Goal: Task Accomplishment & Management: Manage account settings

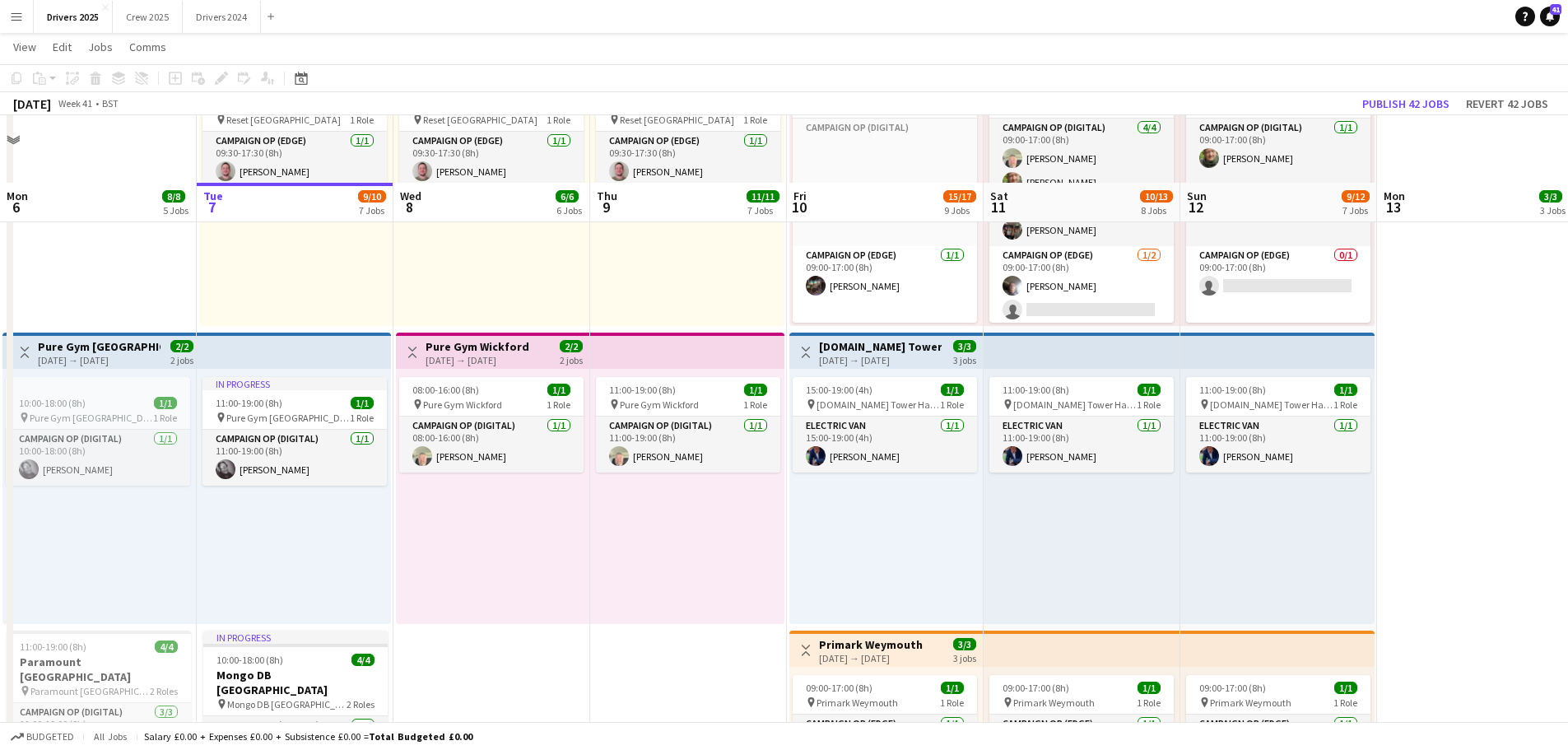
scroll to position [1343, 0]
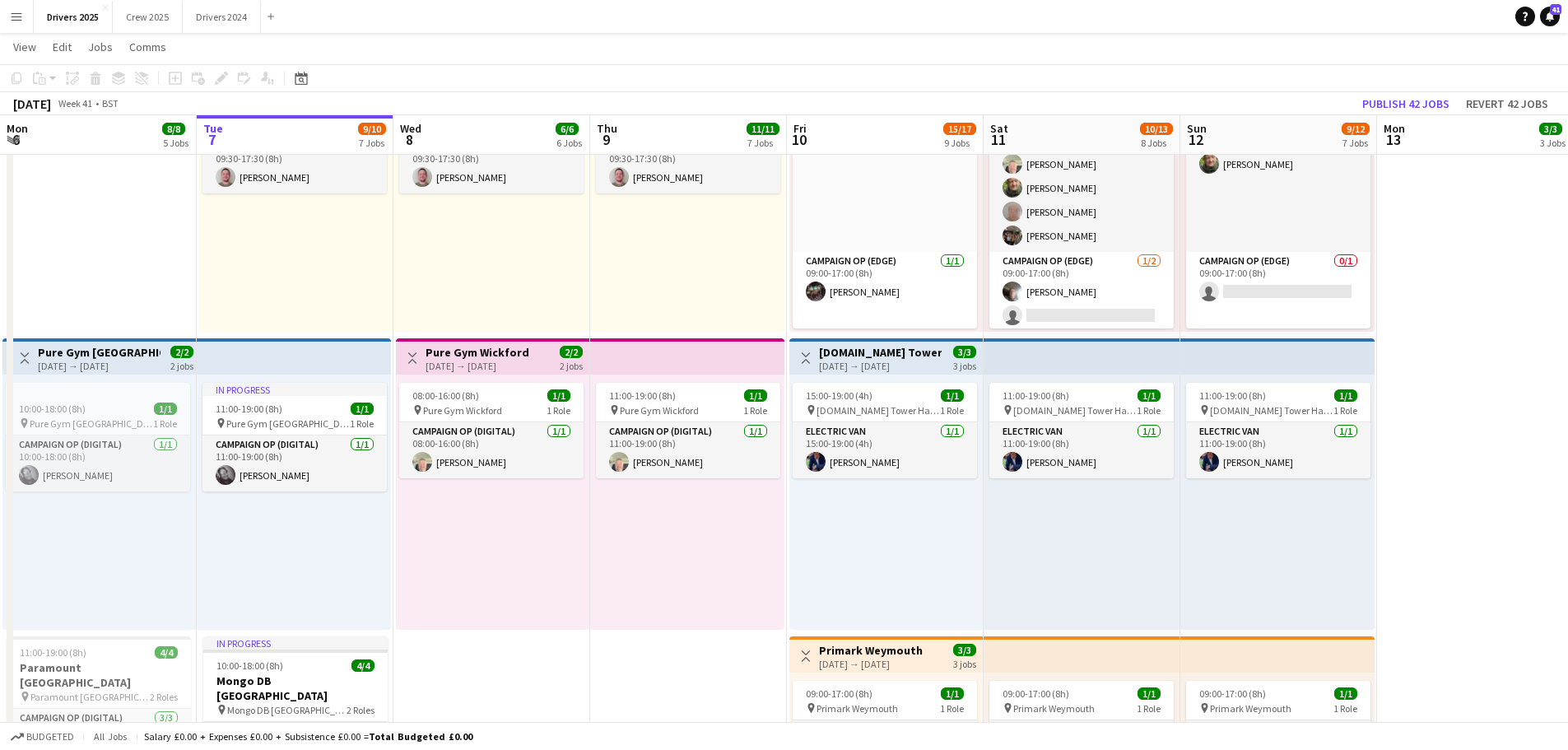
click at [863, 352] on h3 "[DOMAIN_NAME] Tower Hamlets" at bounding box center [880, 352] width 122 height 15
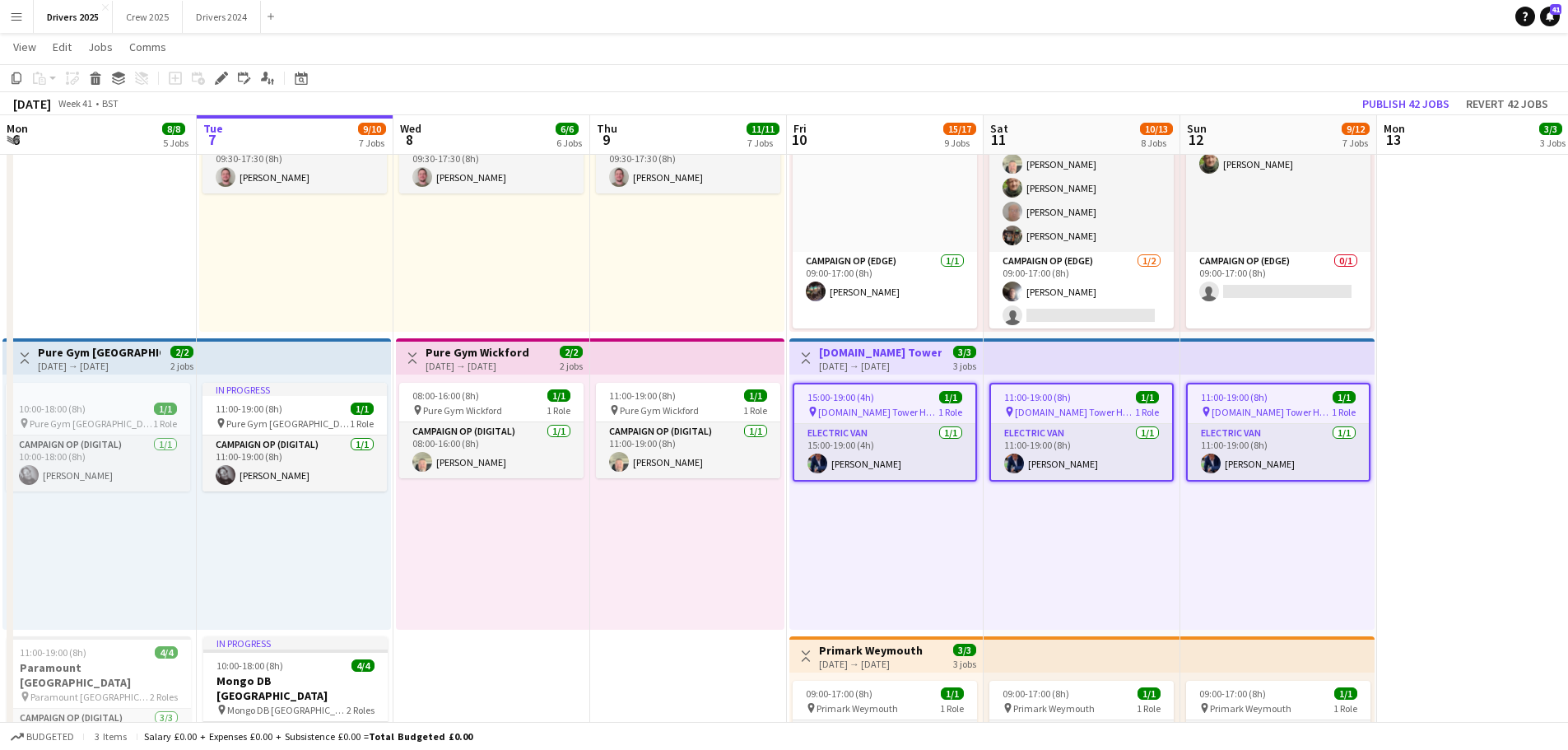
click at [216, 62] on app-page-menu "View Day view expanded Day view collapsed Month view Date picker Jump to [DATE]…" at bounding box center [784, 48] width 1568 height 32
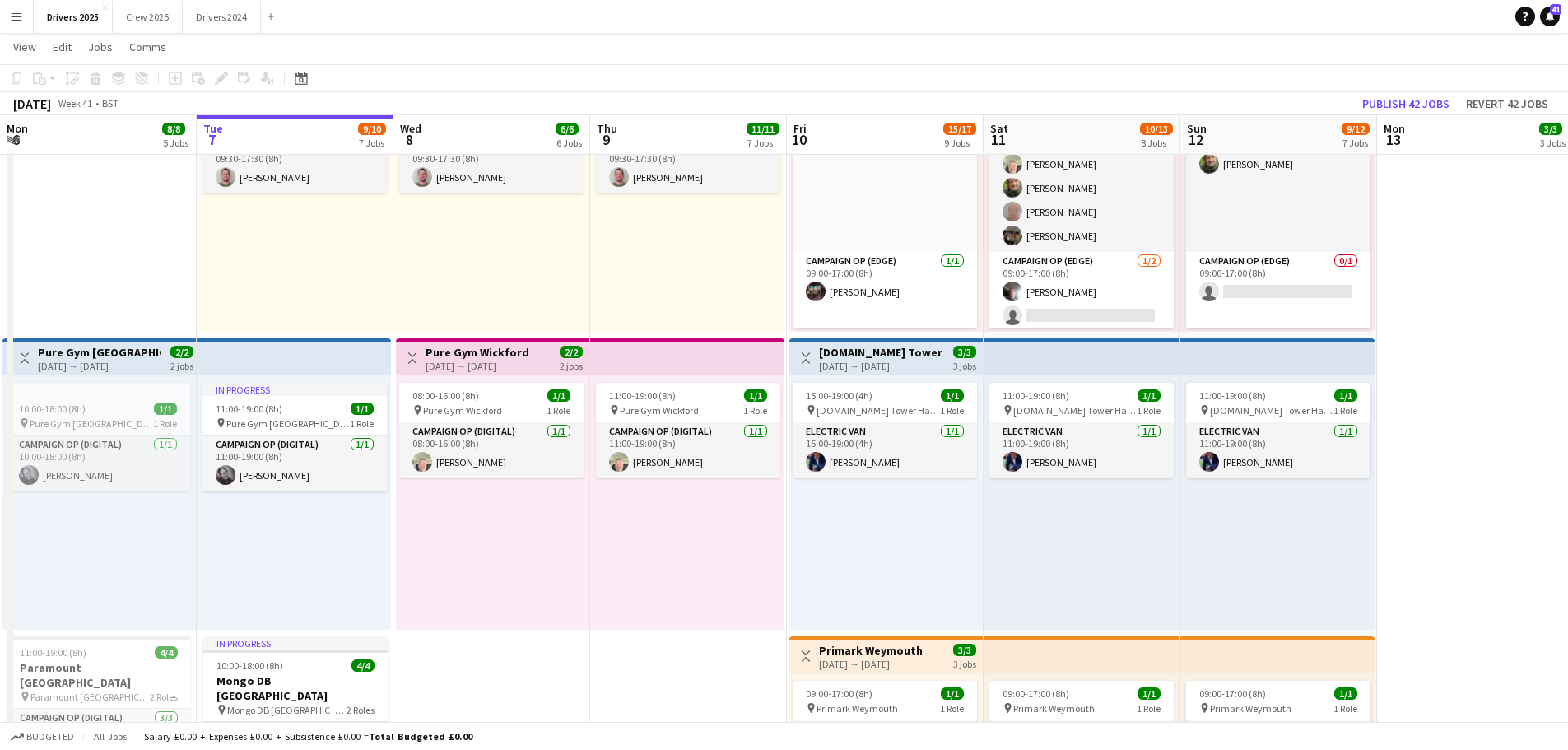
click at [221, 68] on div "Add job Add linked Job Edit Edit linked Job Applicants" at bounding box center [214, 78] width 126 height 20
click at [887, 368] on div "[DATE] → [DATE]" at bounding box center [880, 366] width 122 height 13
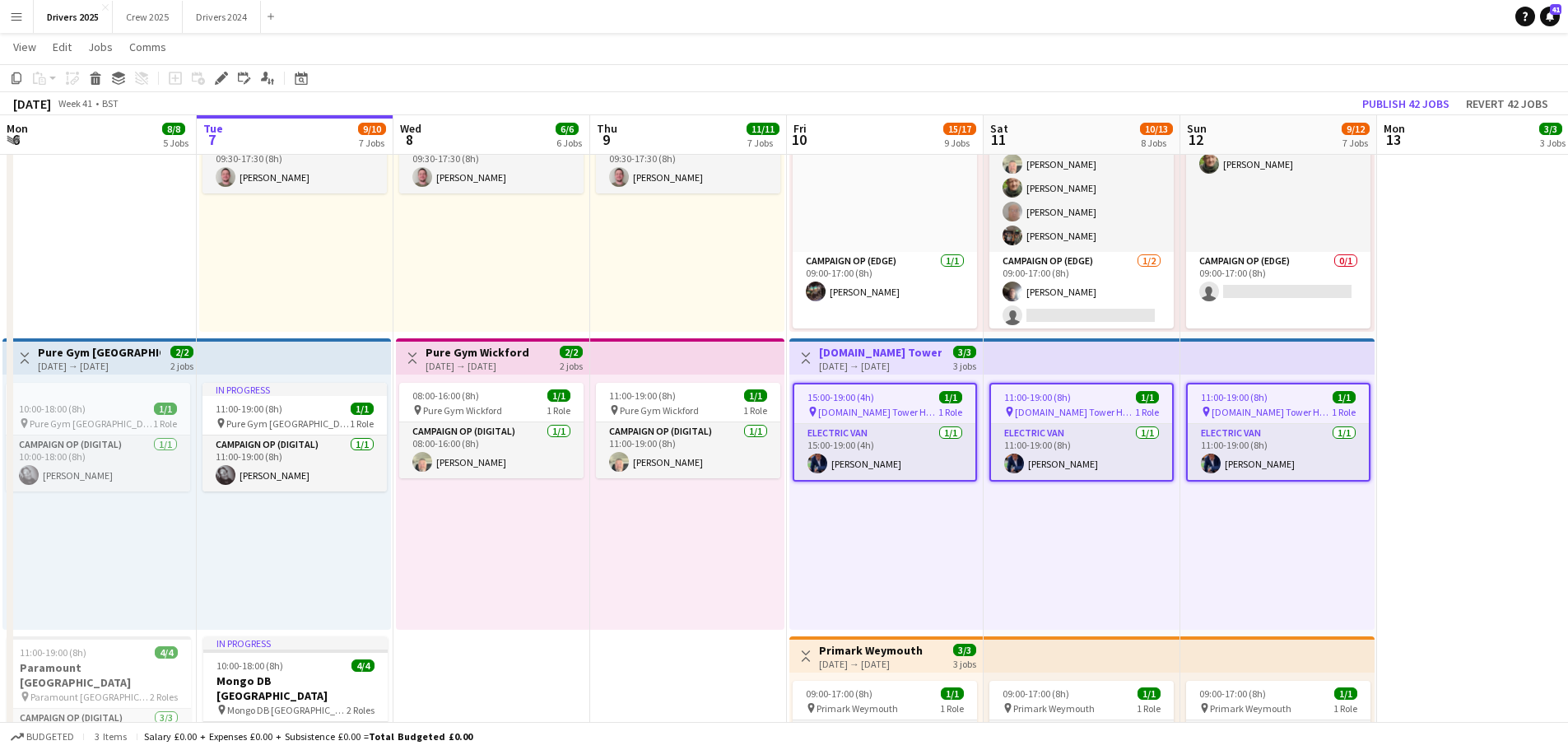
click at [218, 73] on icon "Edit" at bounding box center [221, 78] width 13 height 13
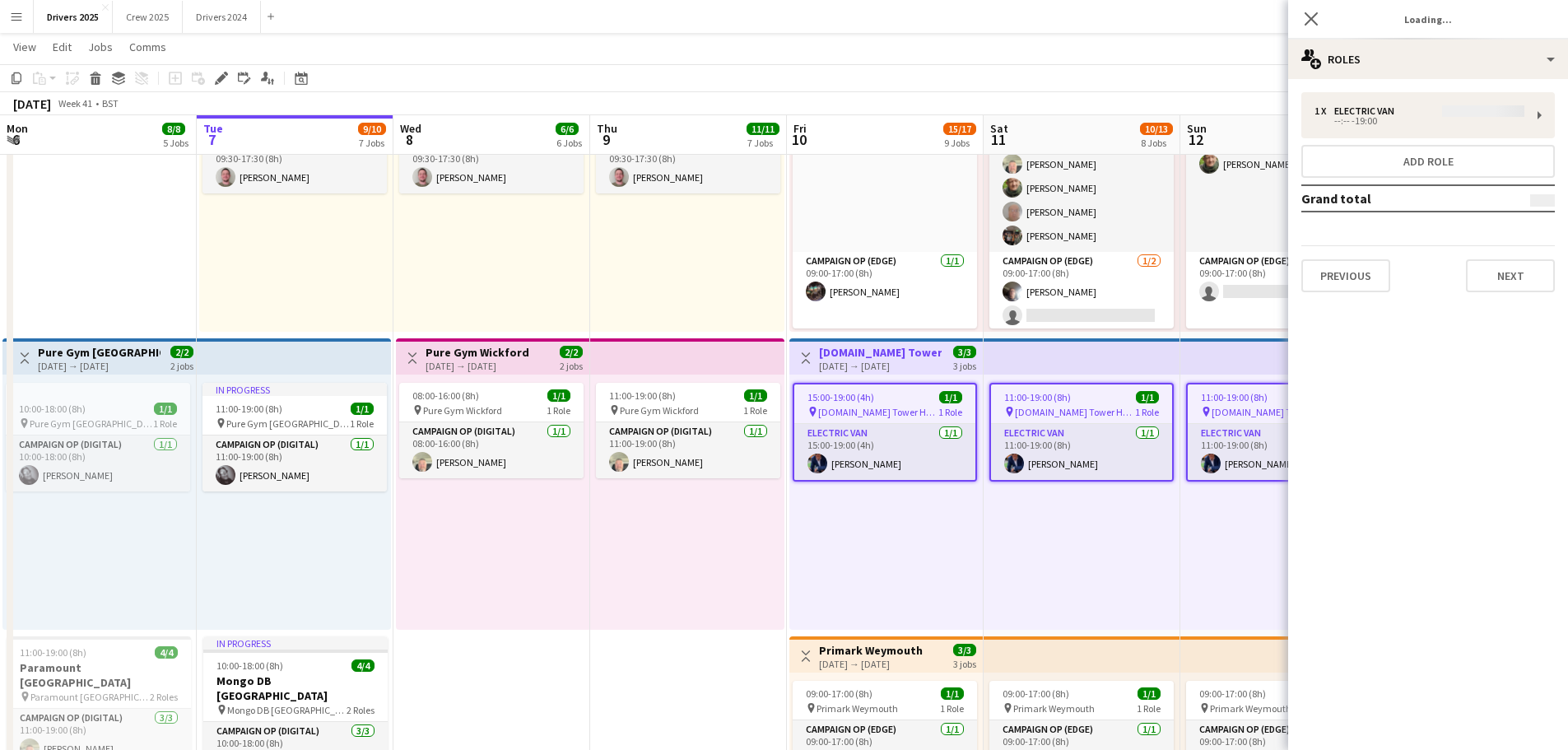
type input "**********"
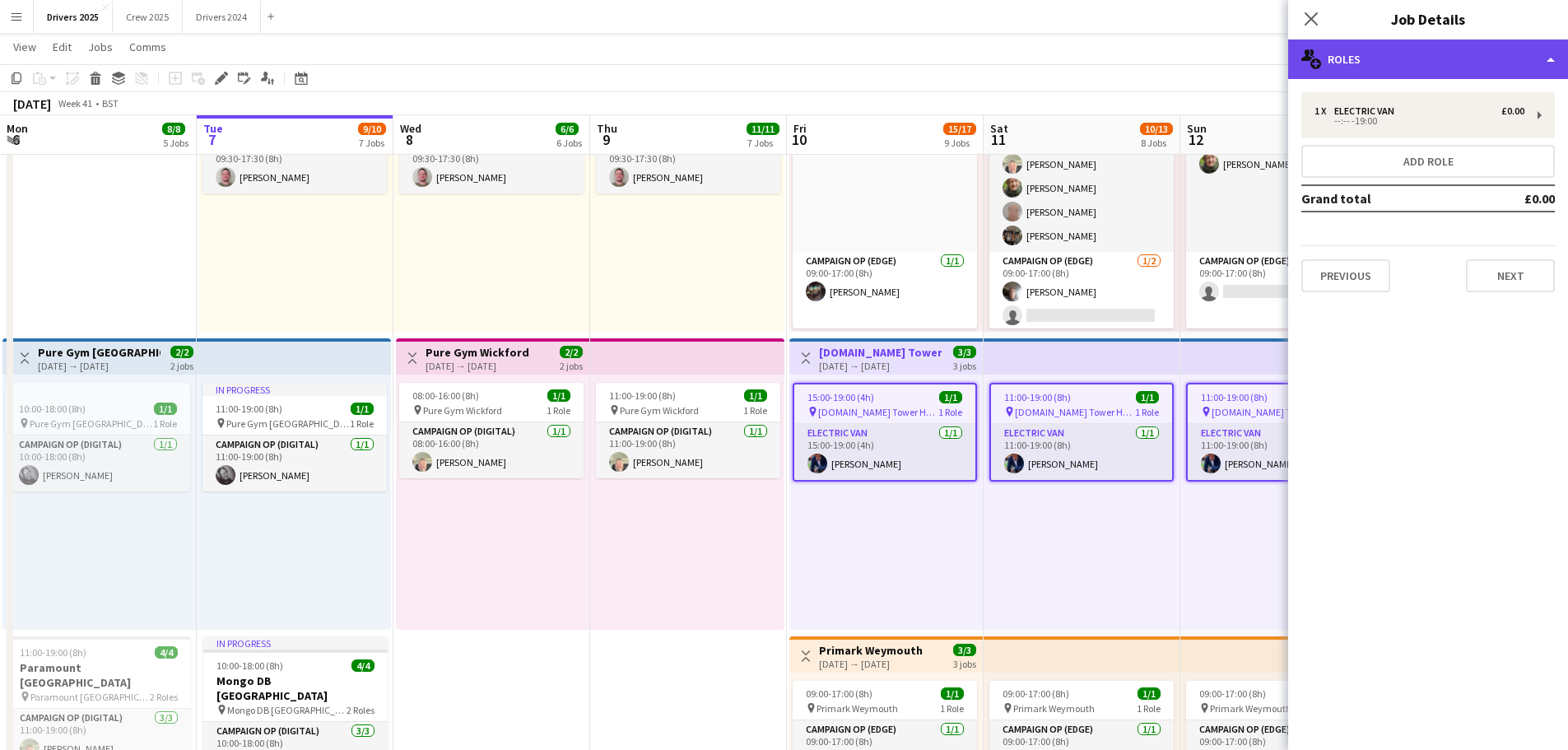
click at [1388, 53] on div "multiple-users-add Roles" at bounding box center [1429, 59] width 280 height 39
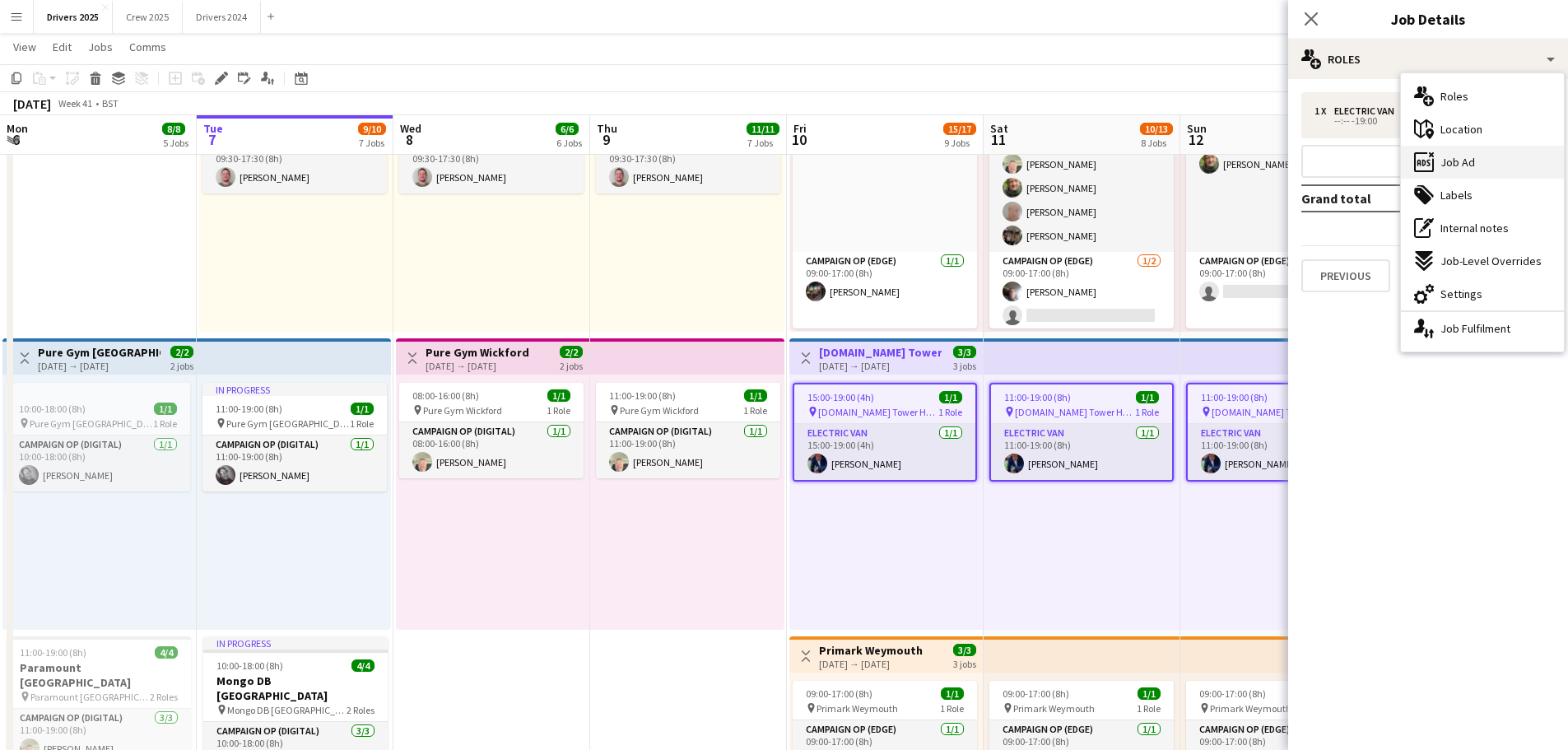
click at [1446, 150] on div "ads-window Job Ad" at bounding box center [1482, 162] width 163 height 33
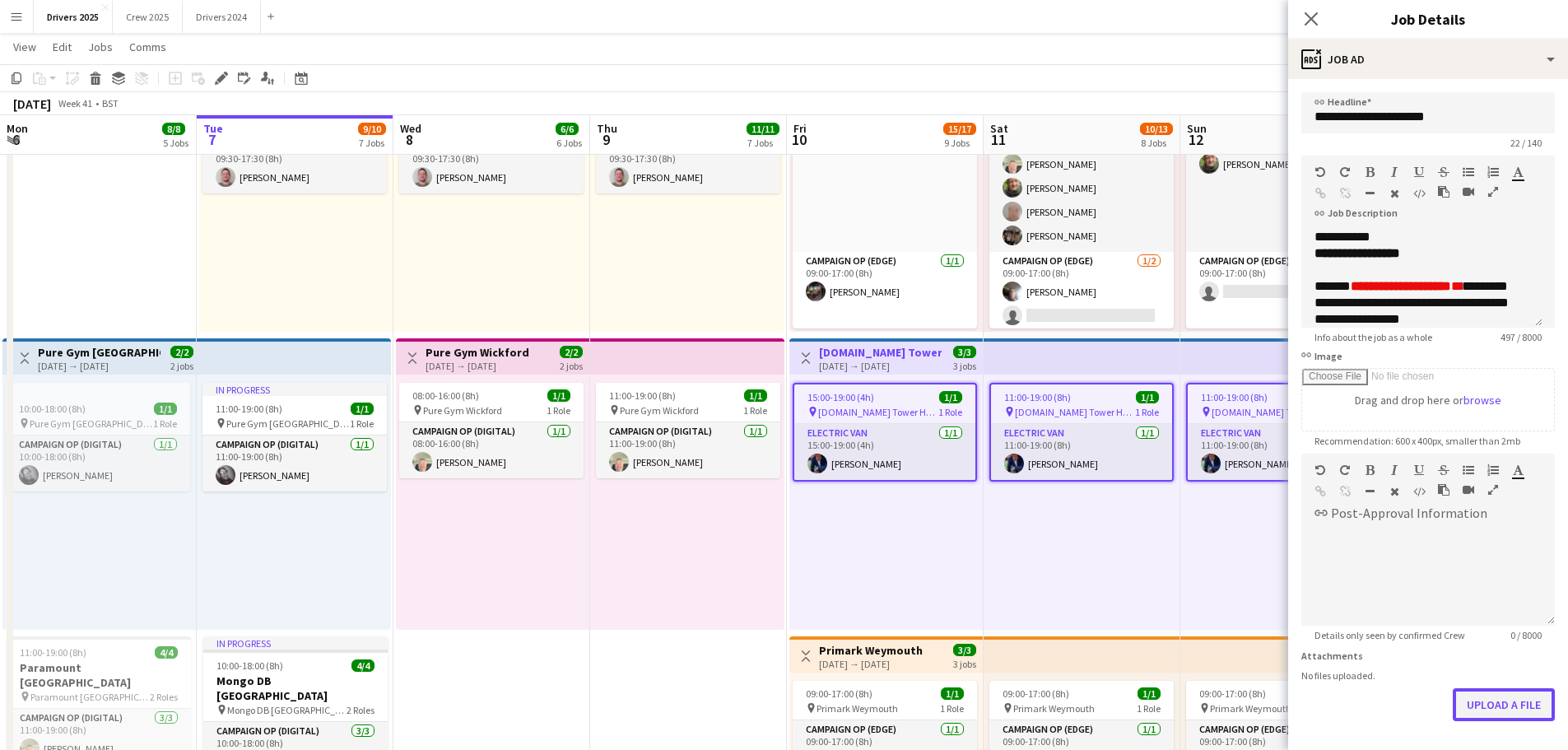
click at [1522, 696] on button "Upload a file" at bounding box center [1503, 704] width 102 height 33
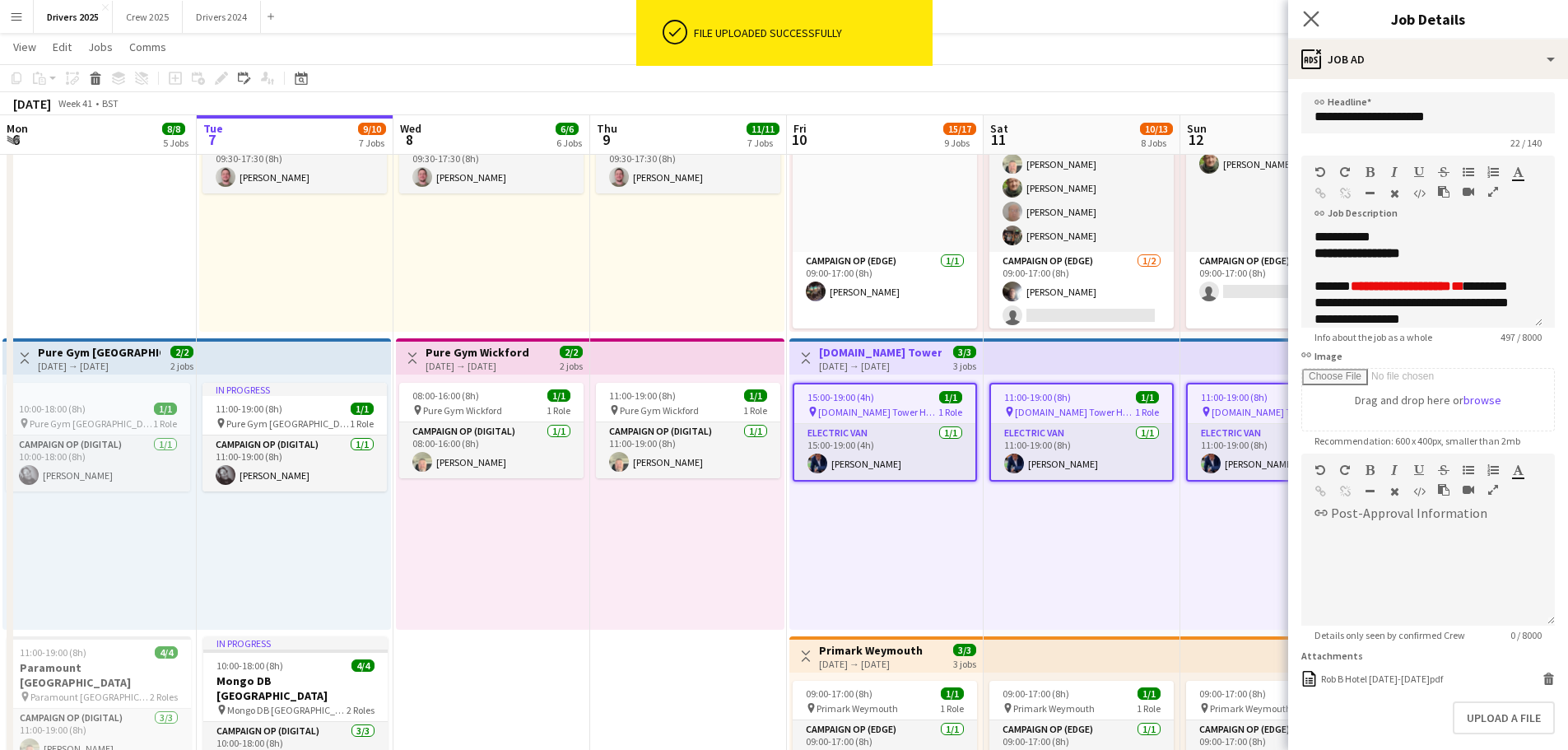
click at [1309, 10] on app-icon "Close pop-in" at bounding box center [1311, 20] width 24 height 24
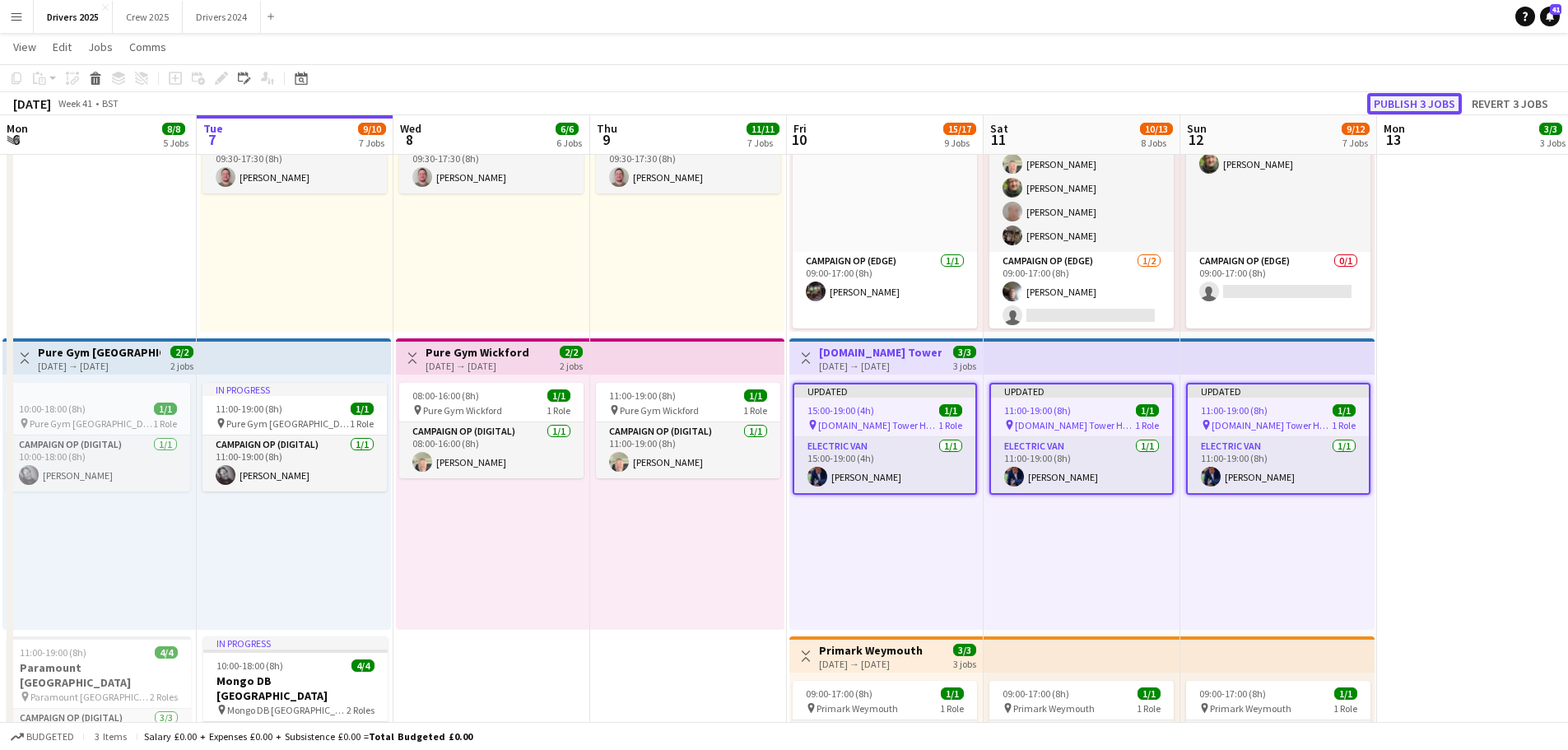
click at [1427, 110] on button "Publish 3 jobs" at bounding box center [1415, 104] width 95 height 22
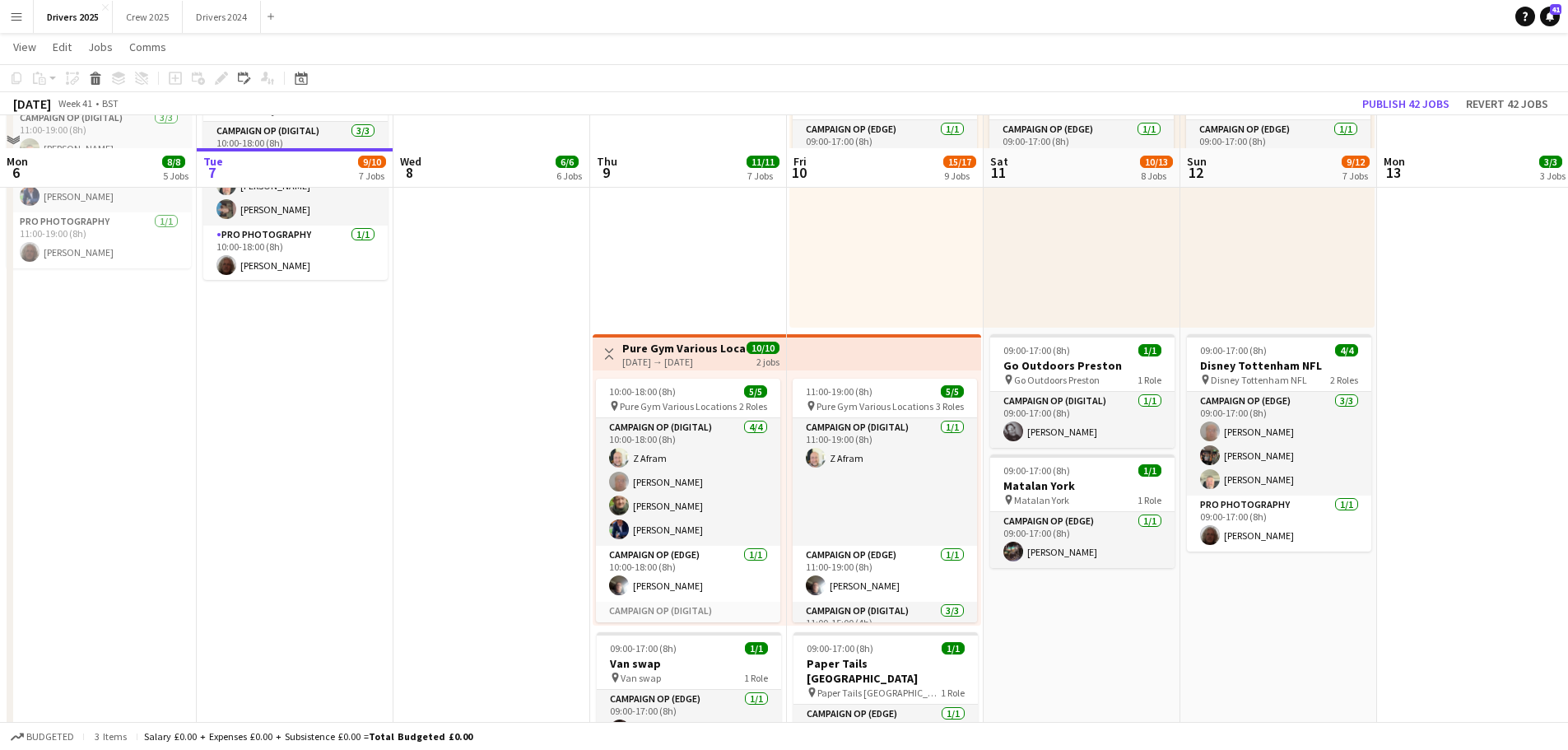
scroll to position [1976, 0]
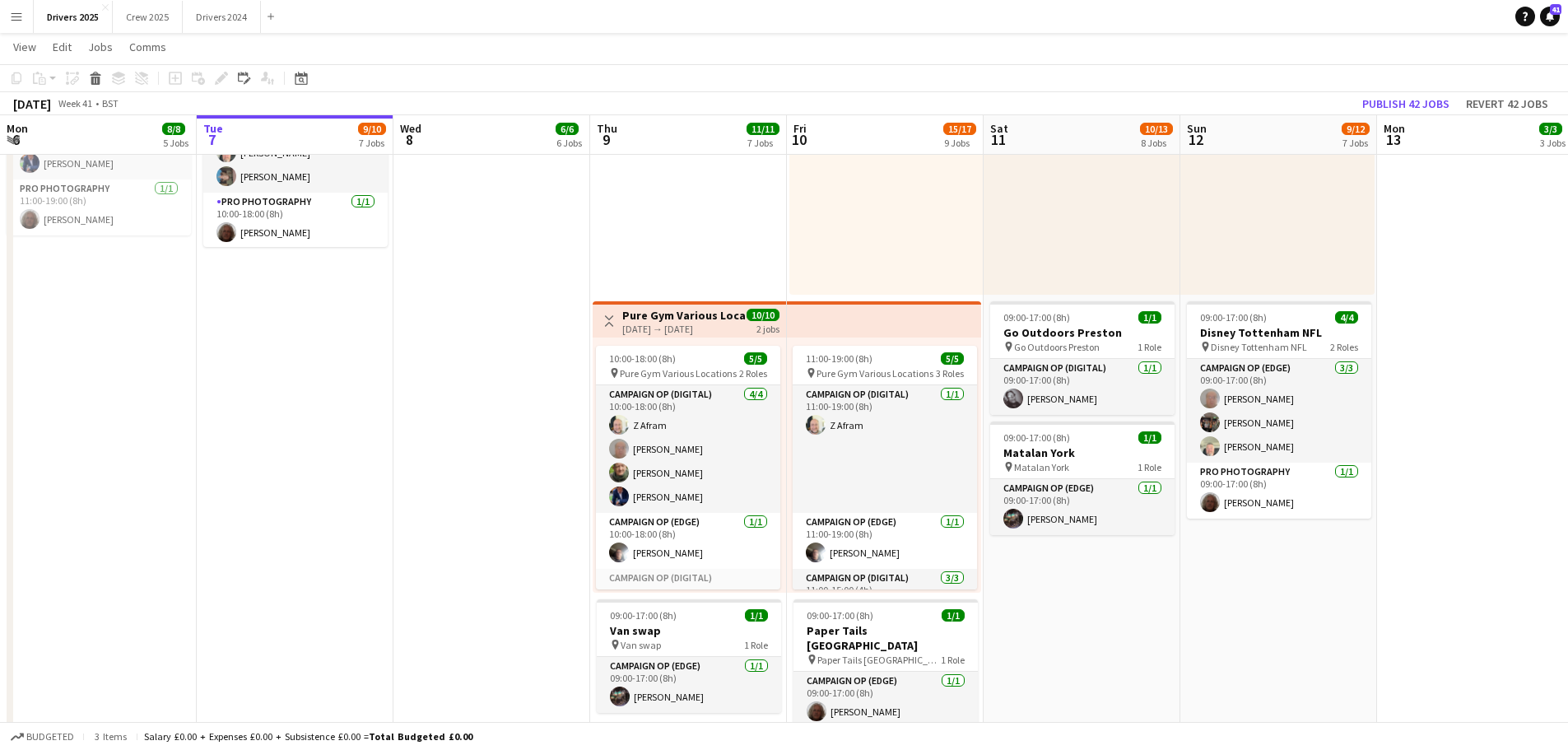
click at [659, 312] on h3 "Pure Gym Various Locations" at bounding box center [684, 315] width 122 height 15
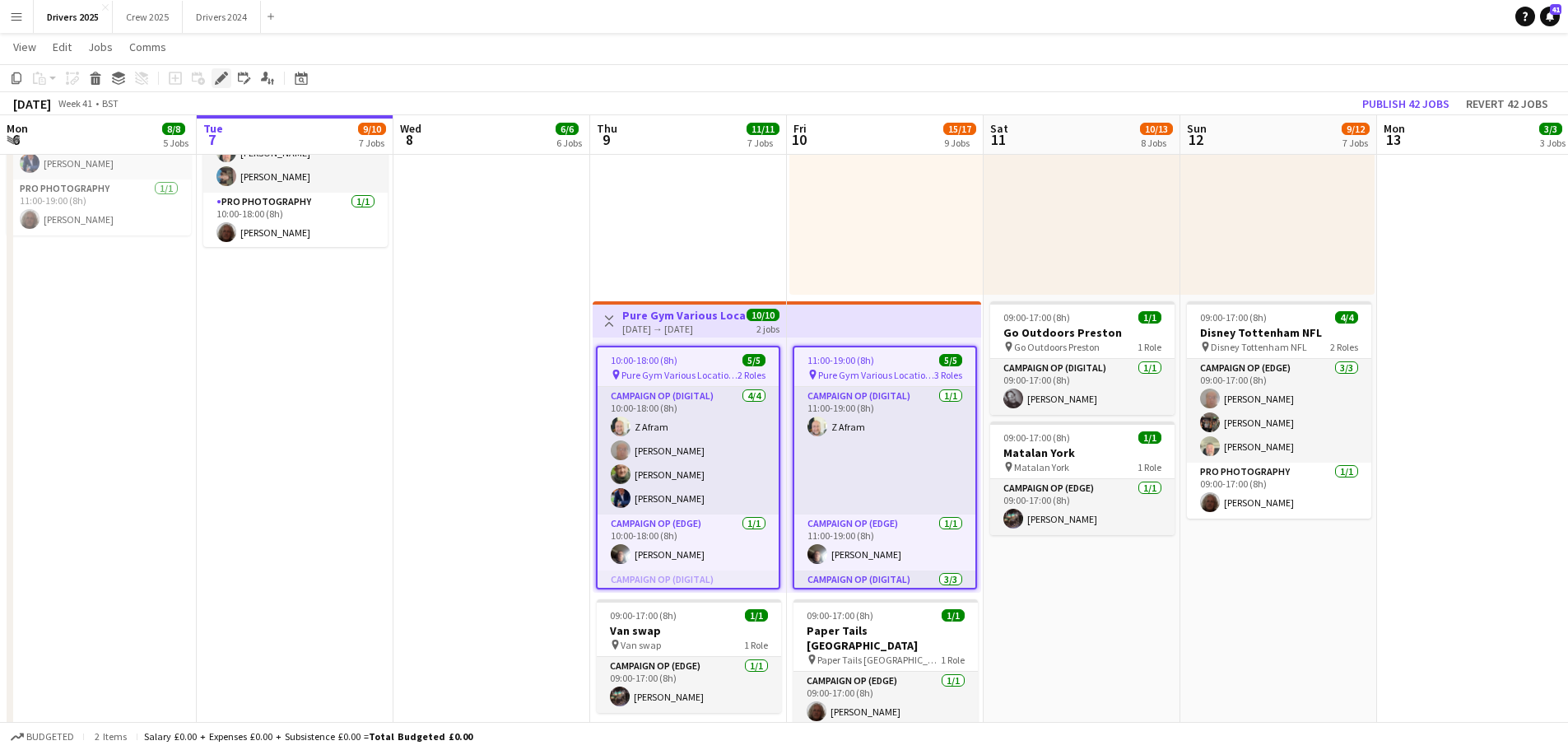
click at [221, 72] on icon "Edit" at bounding box center [221, 78] width 13 height 13
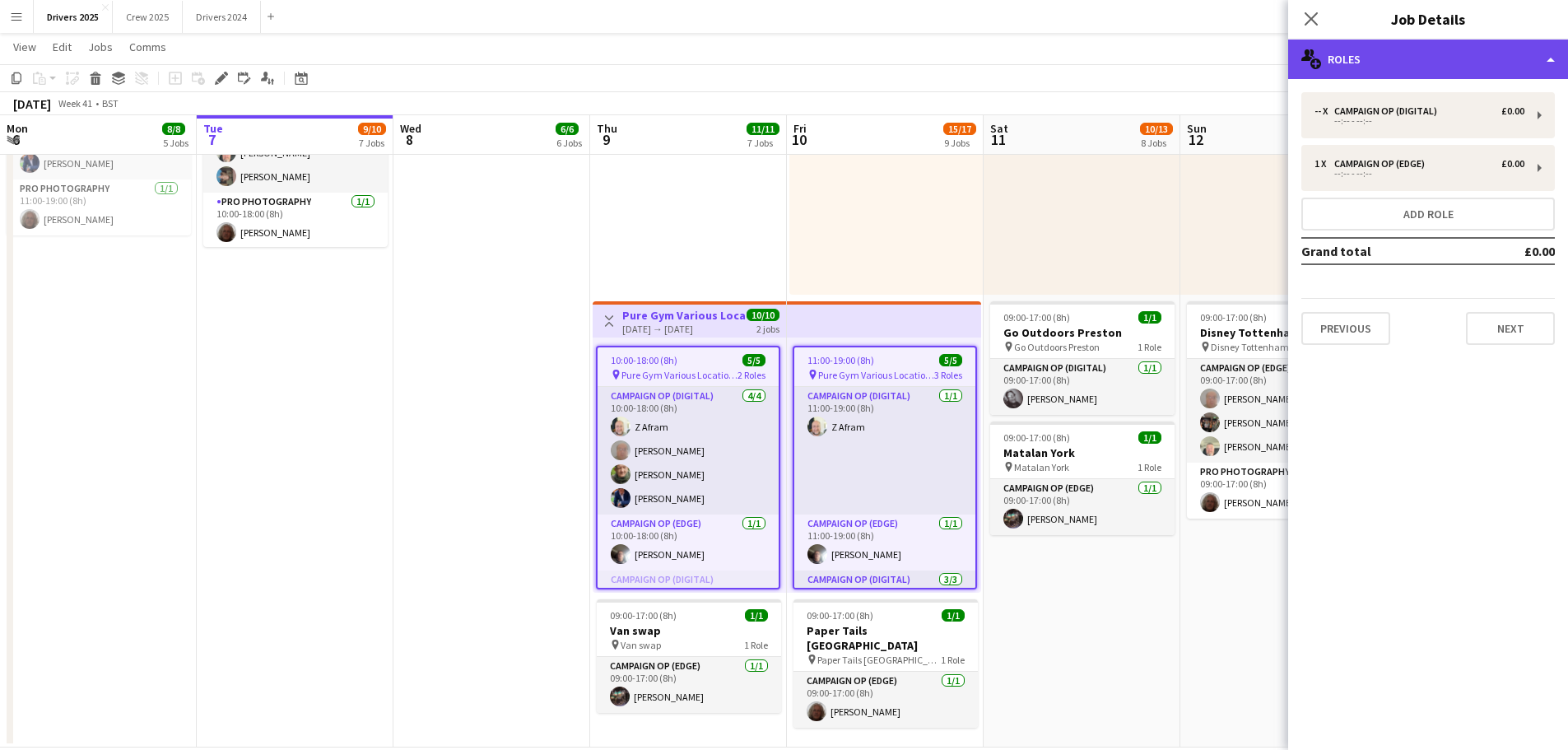
click at [1452, 44] on div "multiple-users-add Roles" at bounding box center [1429, 59] width 280 height 39
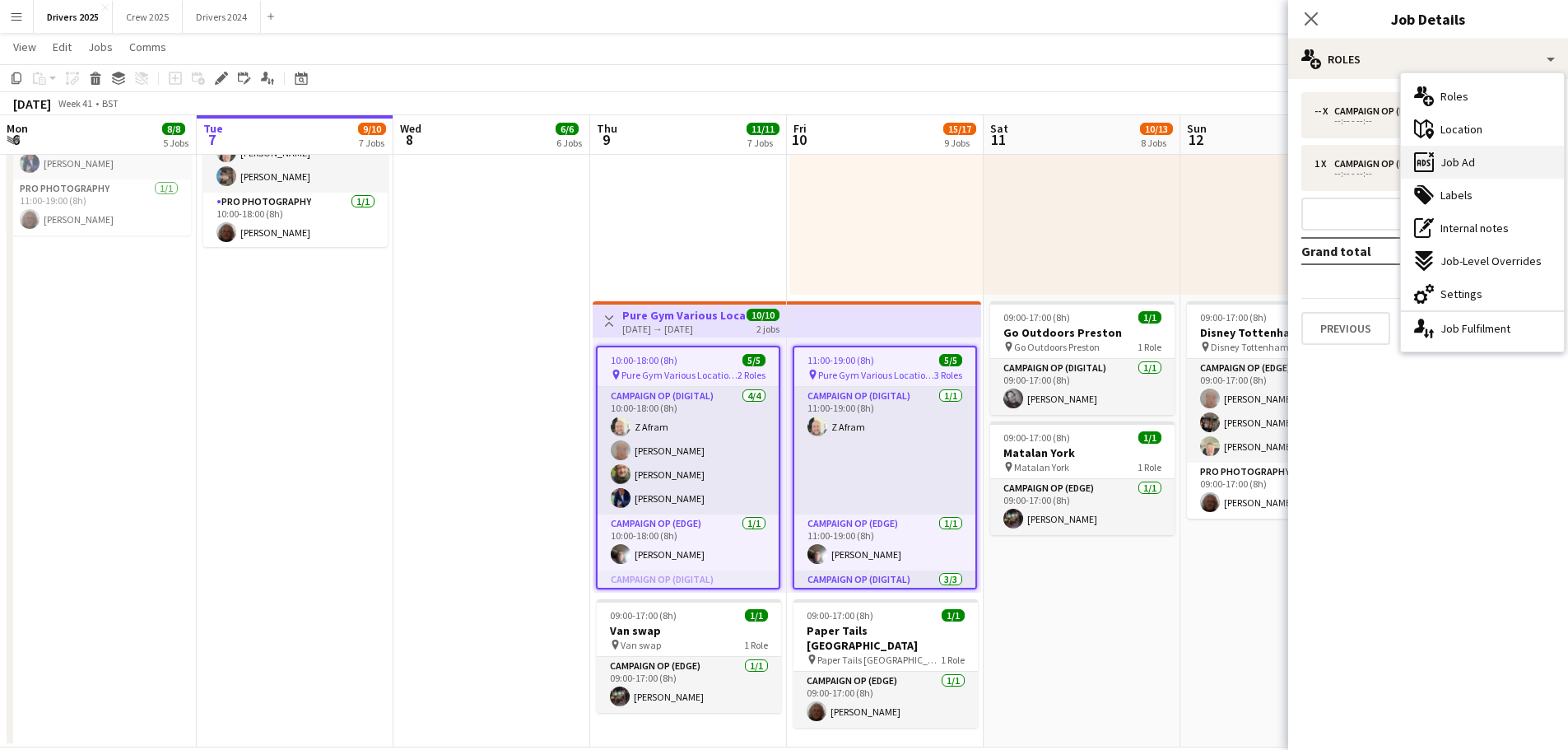
click at [1454, 157] on span "Job Ad" at bounding box center [1457, 162] width 35 height 15
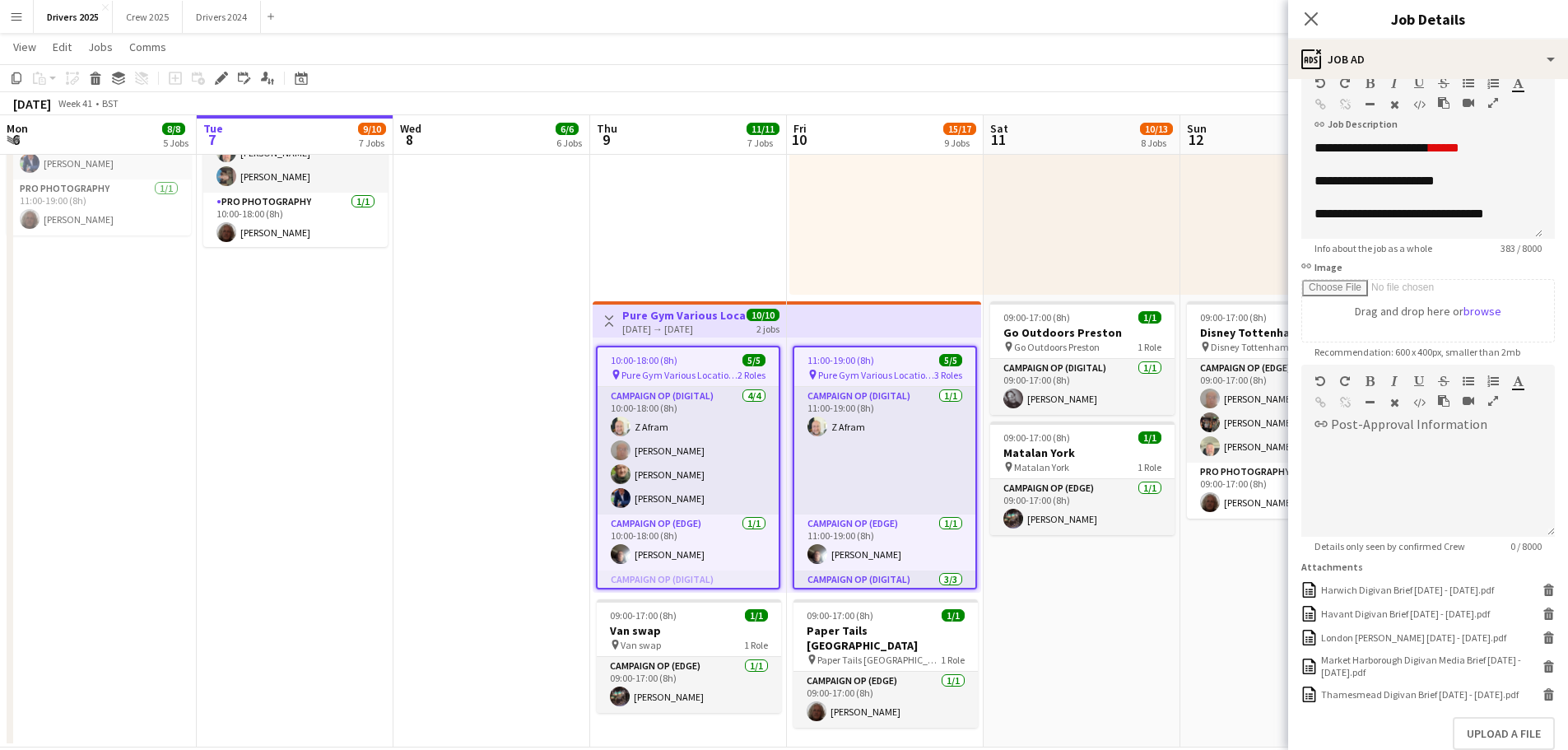
scroll to position [182, 0]
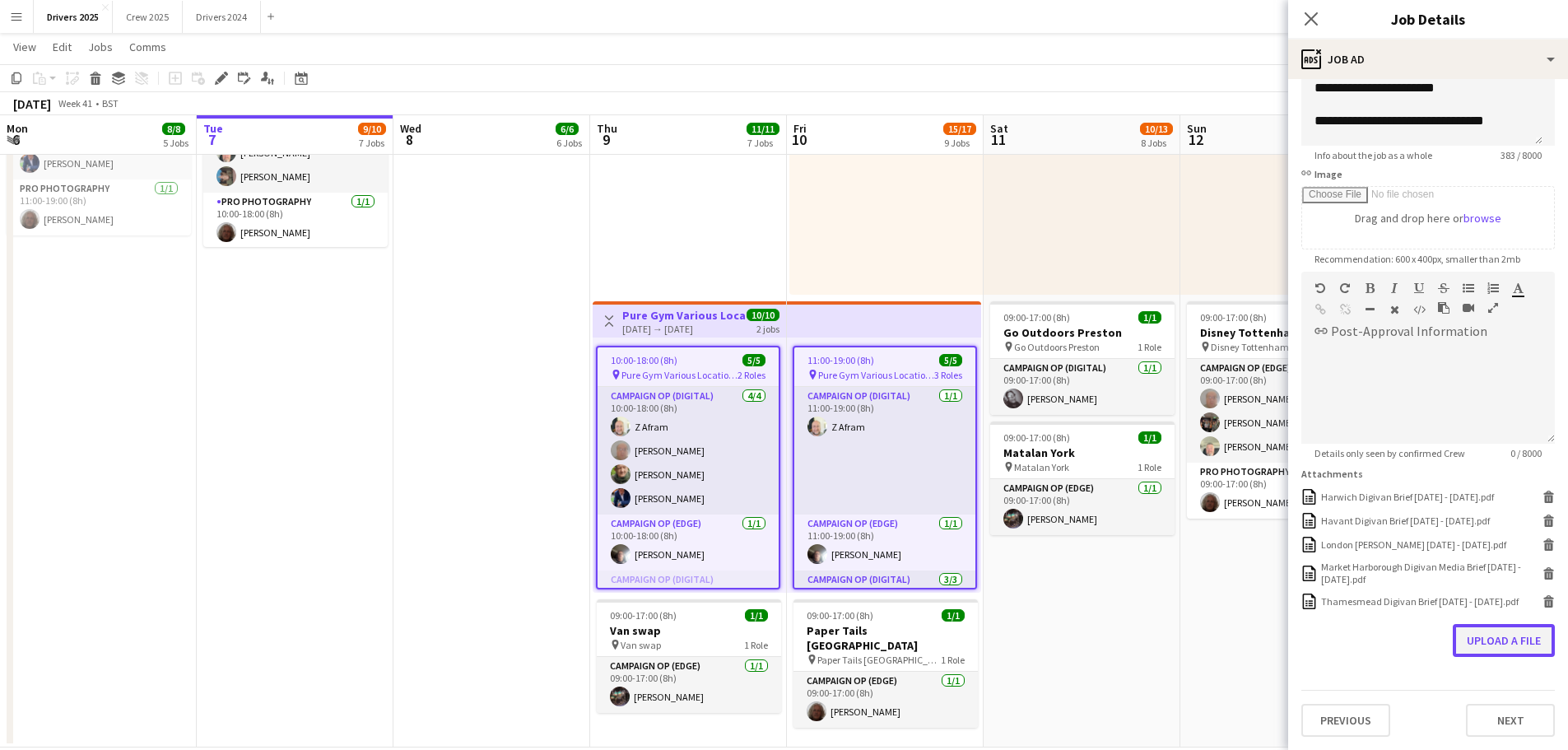
click at [1509, 636] on button "Upload a file" at bounding box center [1503, 639] width 102 height 33
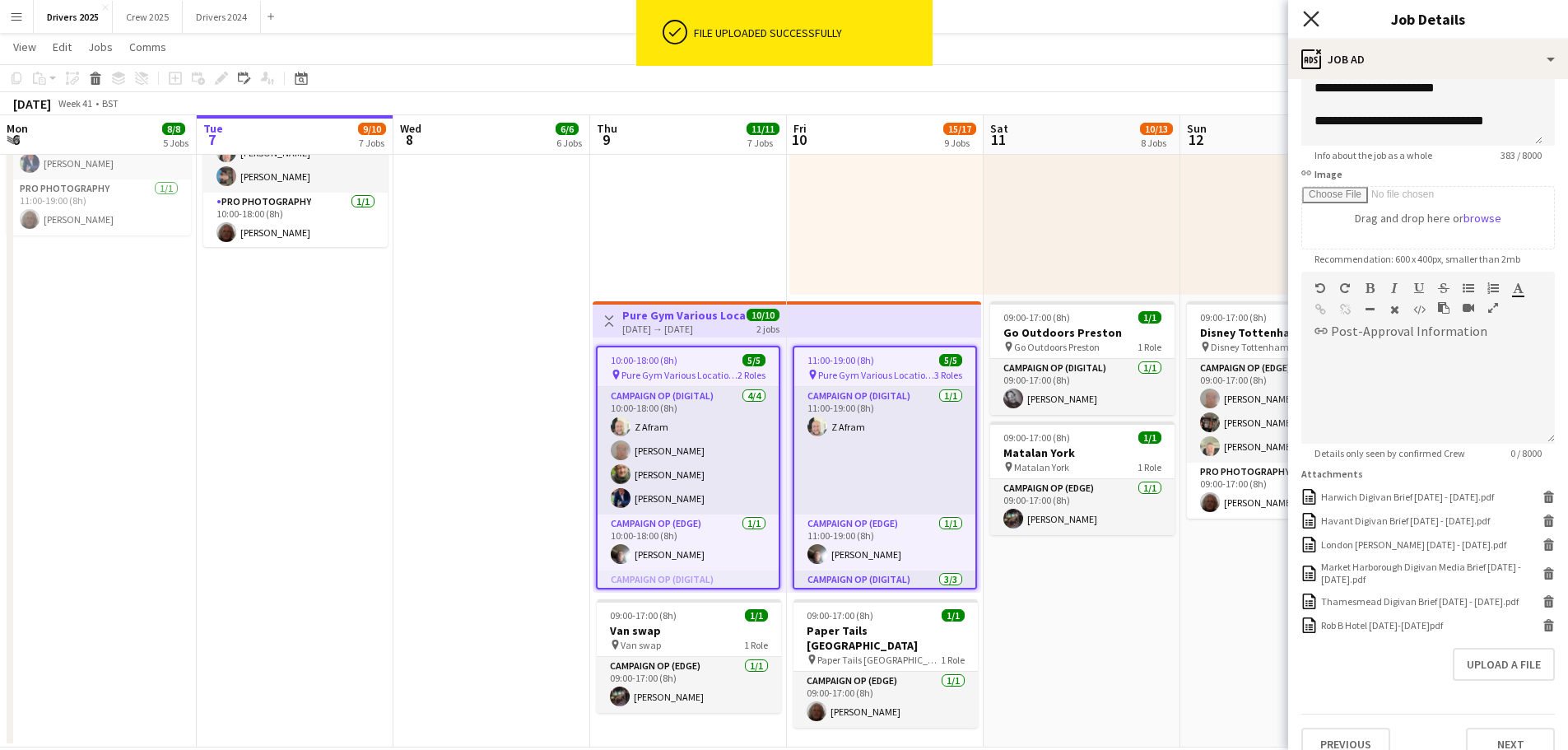
click at [1313, 17] on icon at bounding box center [1311, 19] width 16 height 16
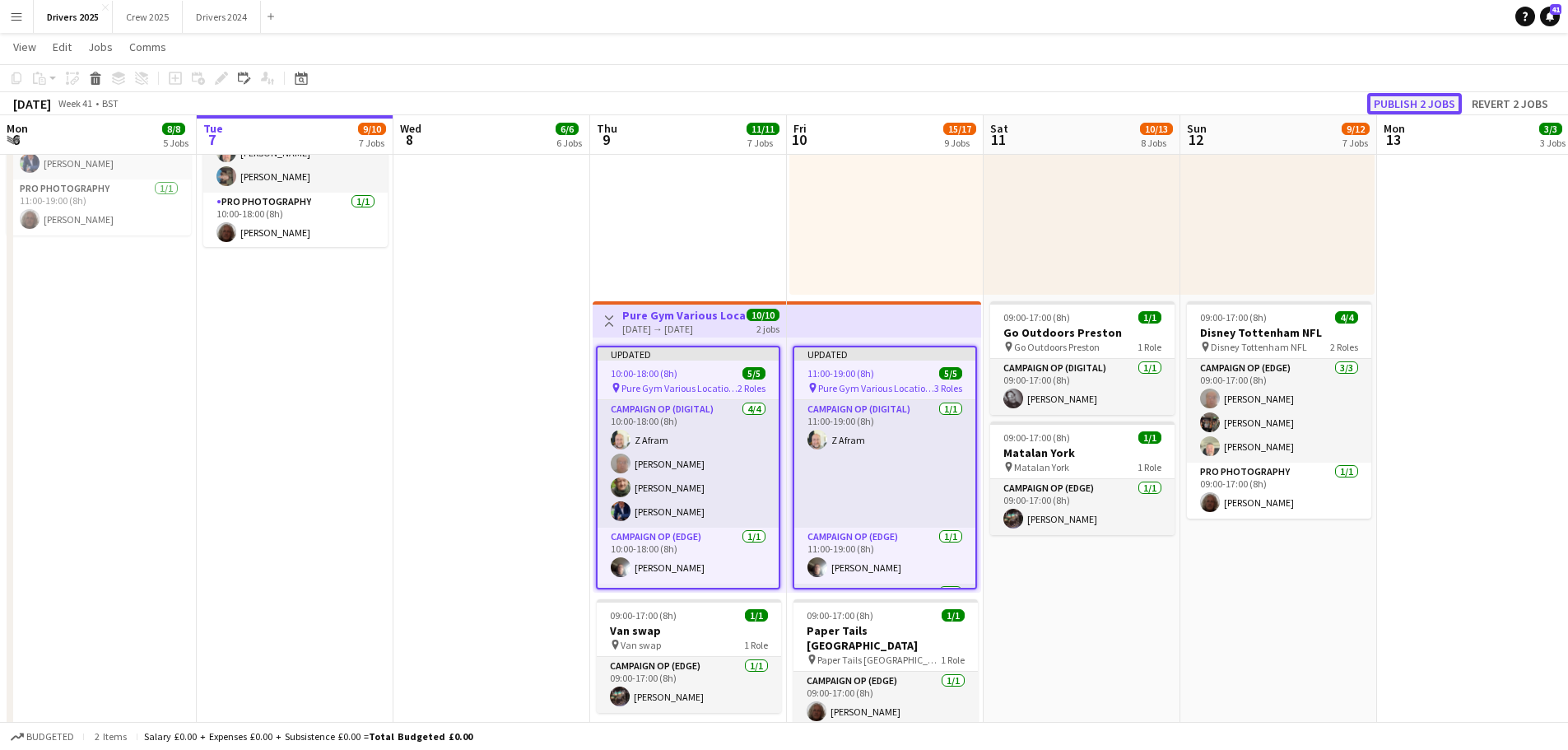
click at [1419, 102] on button "Publish 2 jobs" at bounding box center [1415, 104] width 95 height 22
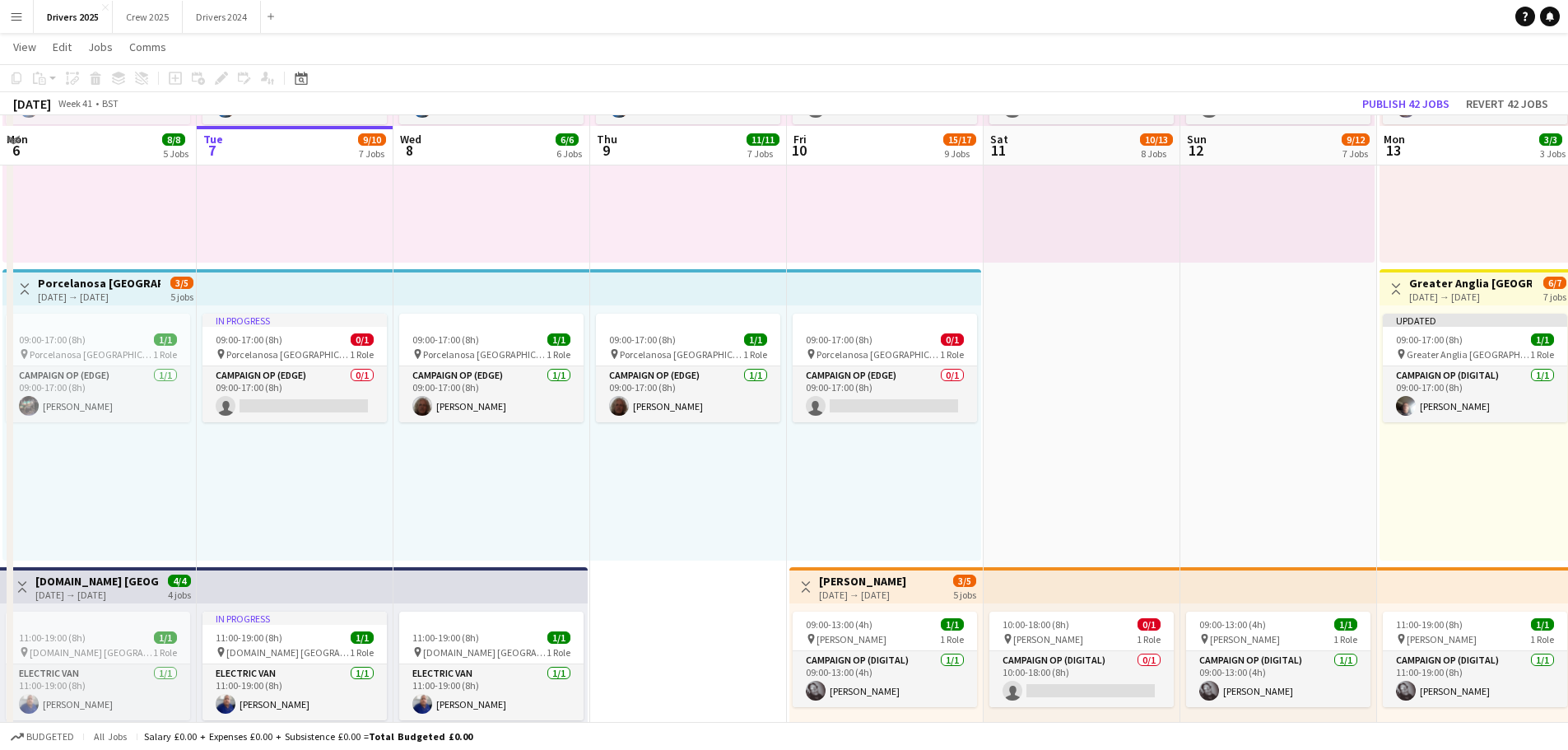
scroll to position [247, 0]
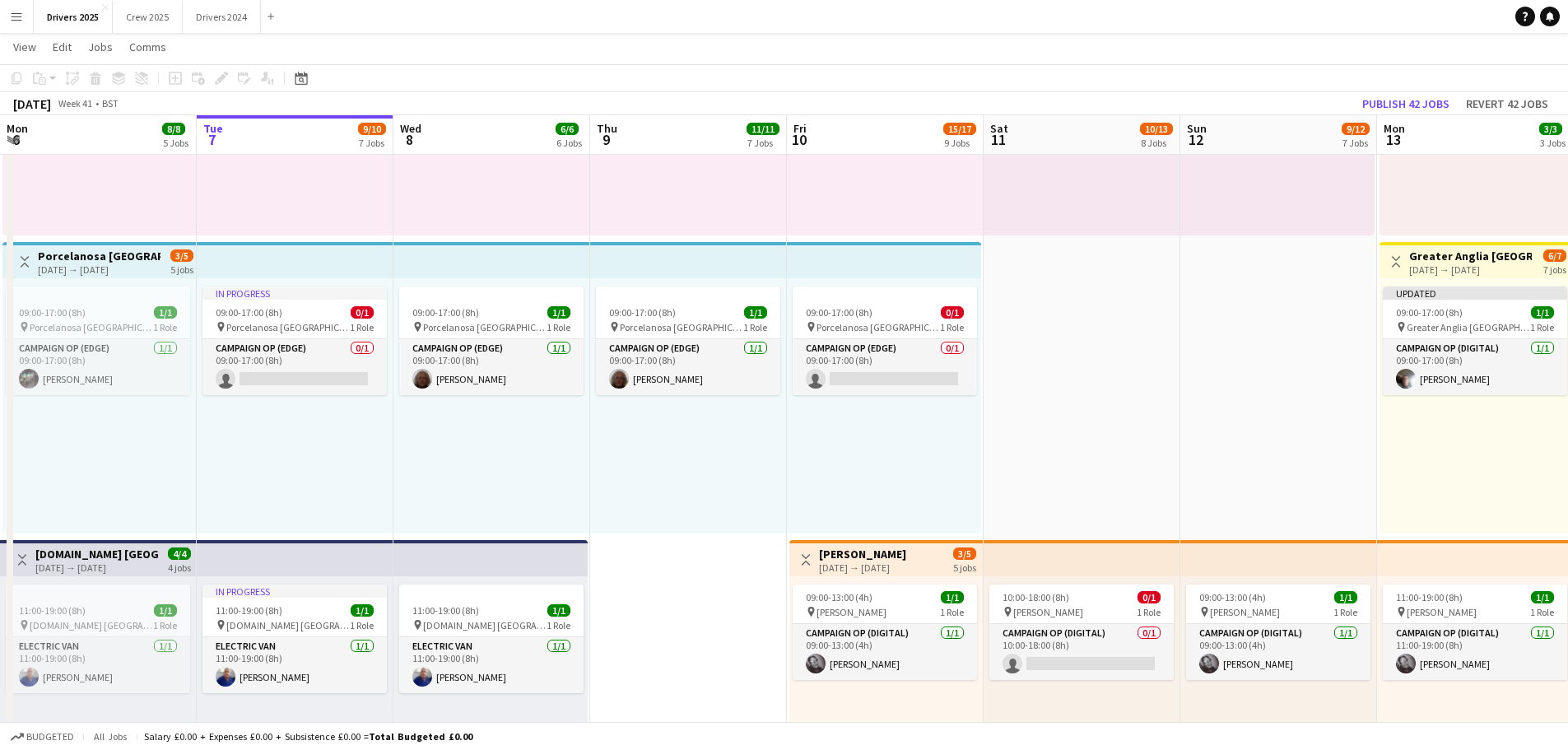
click at [550, 268] on app-top-bar at bounding box center [491, 260] width 196 height 37
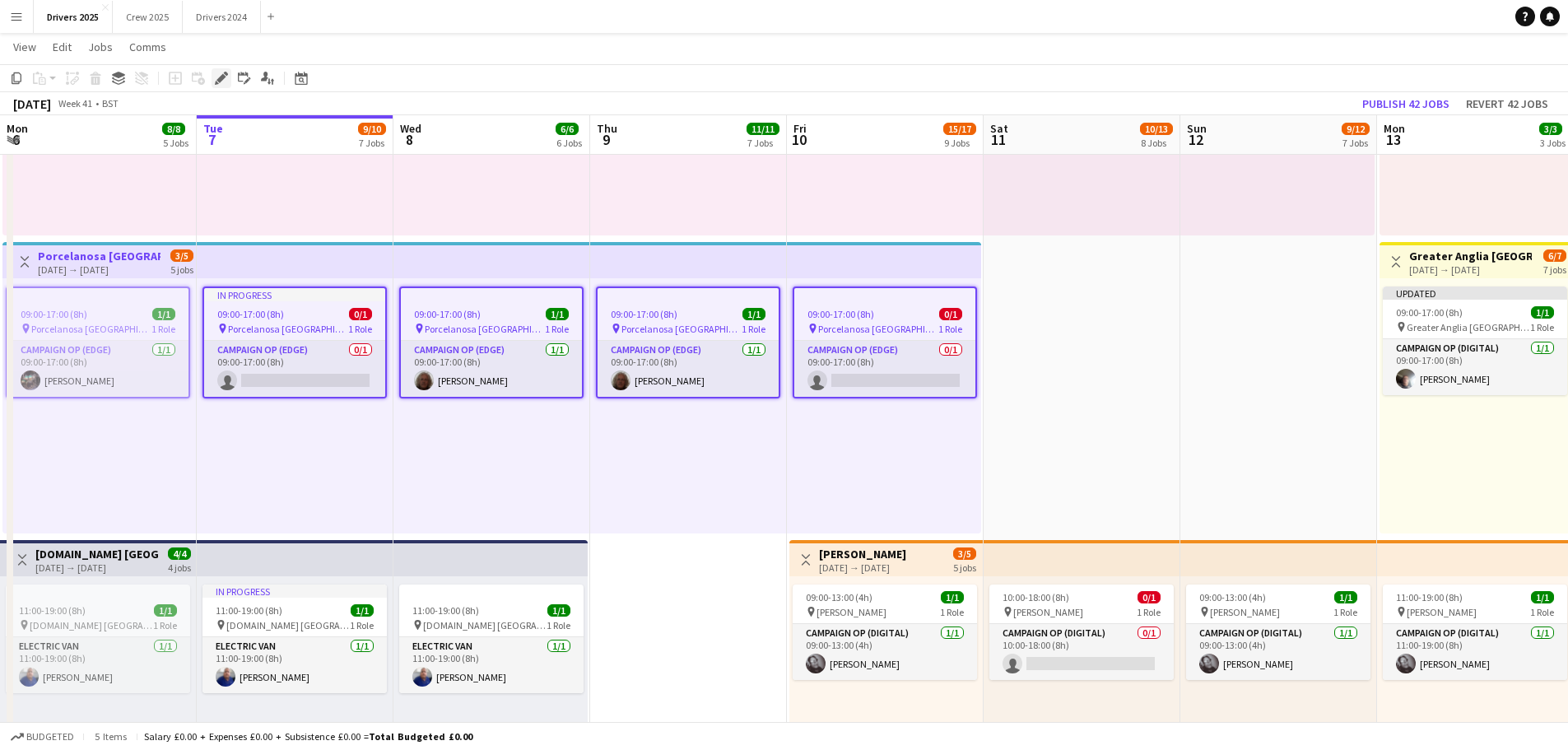
click at [224, 77] on icon at bounding box center [220, 78] width 9 height 9
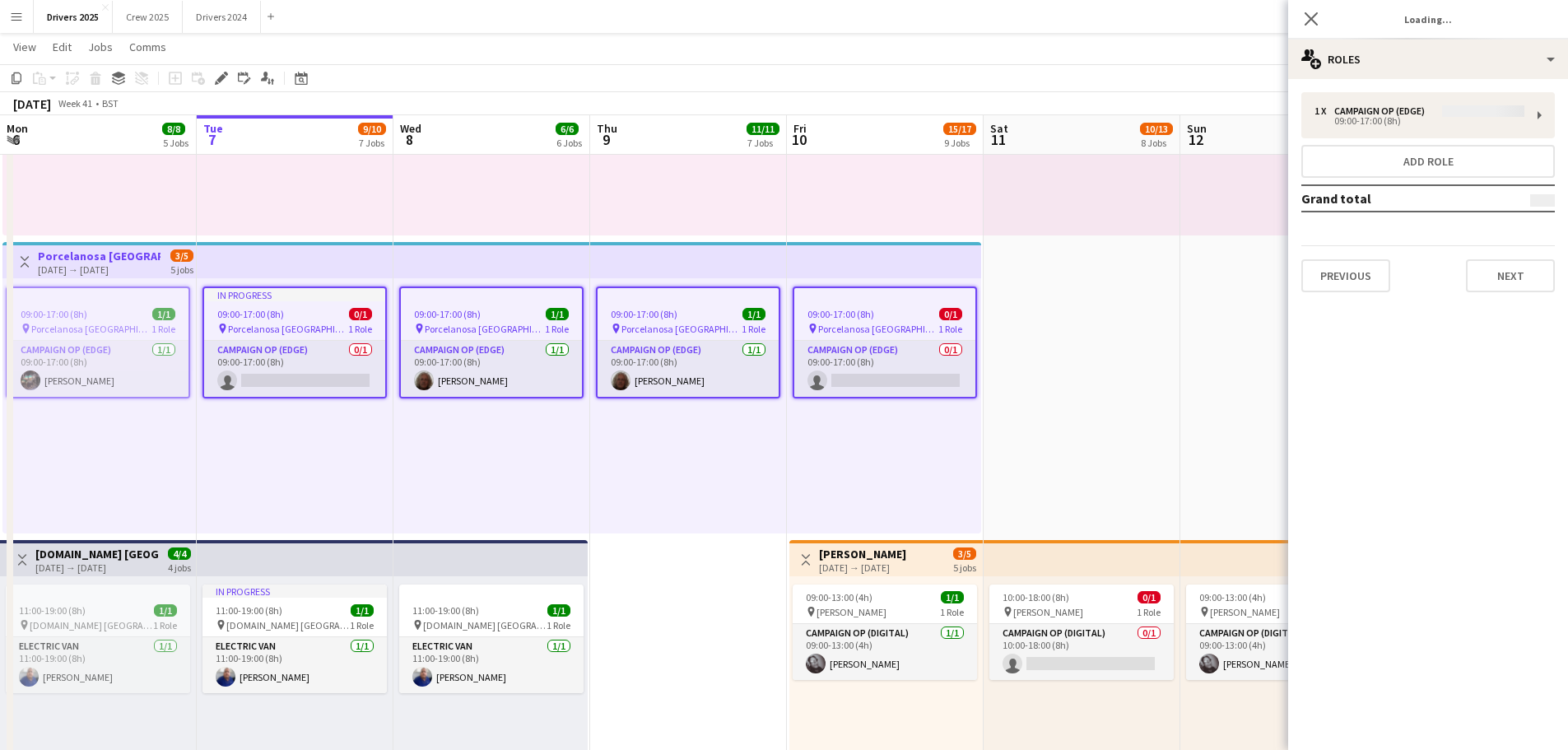
type input "**********"
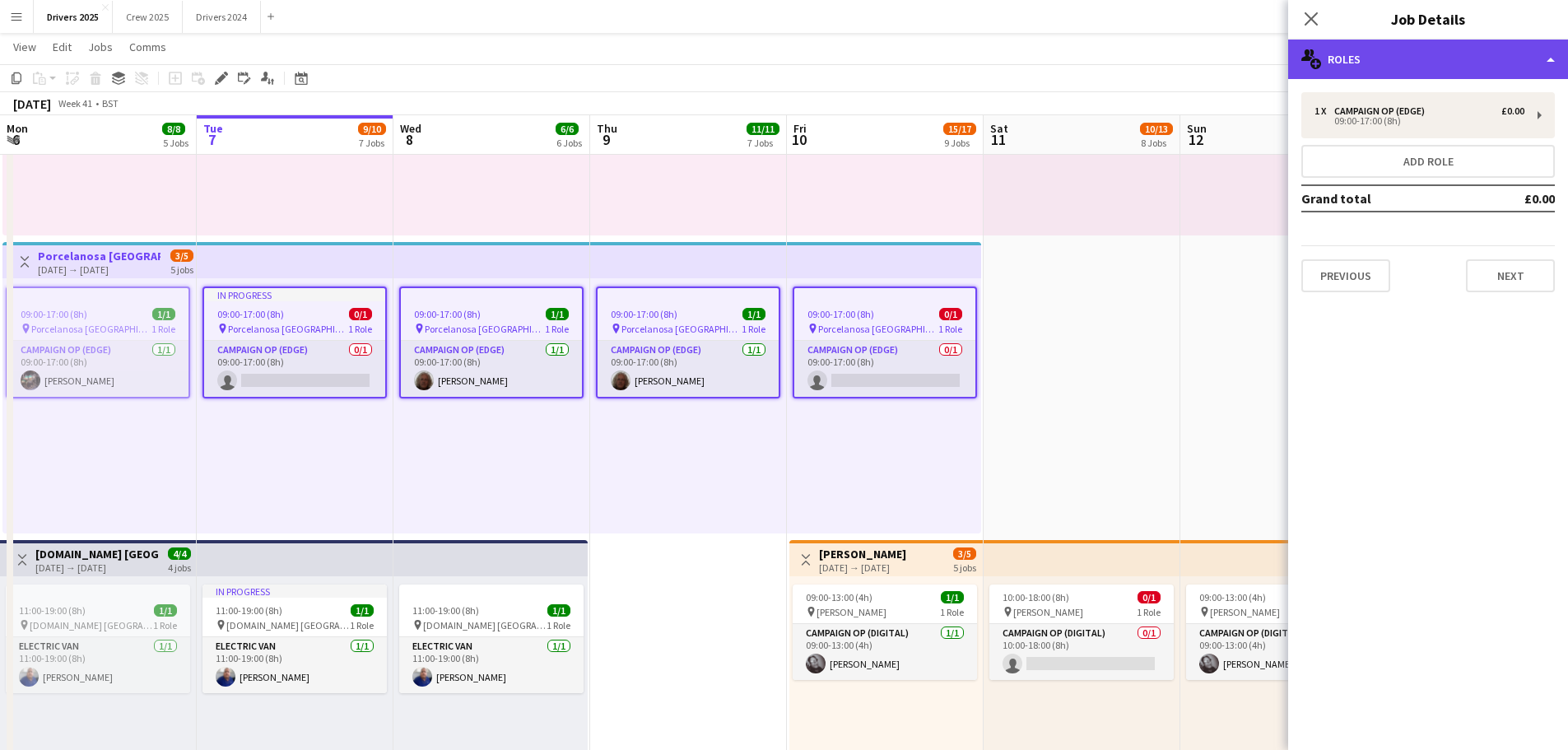
click at [1350, 52] on div "multiple-users-add Roles" at bounding box center [1429, 59] width 280 height 39
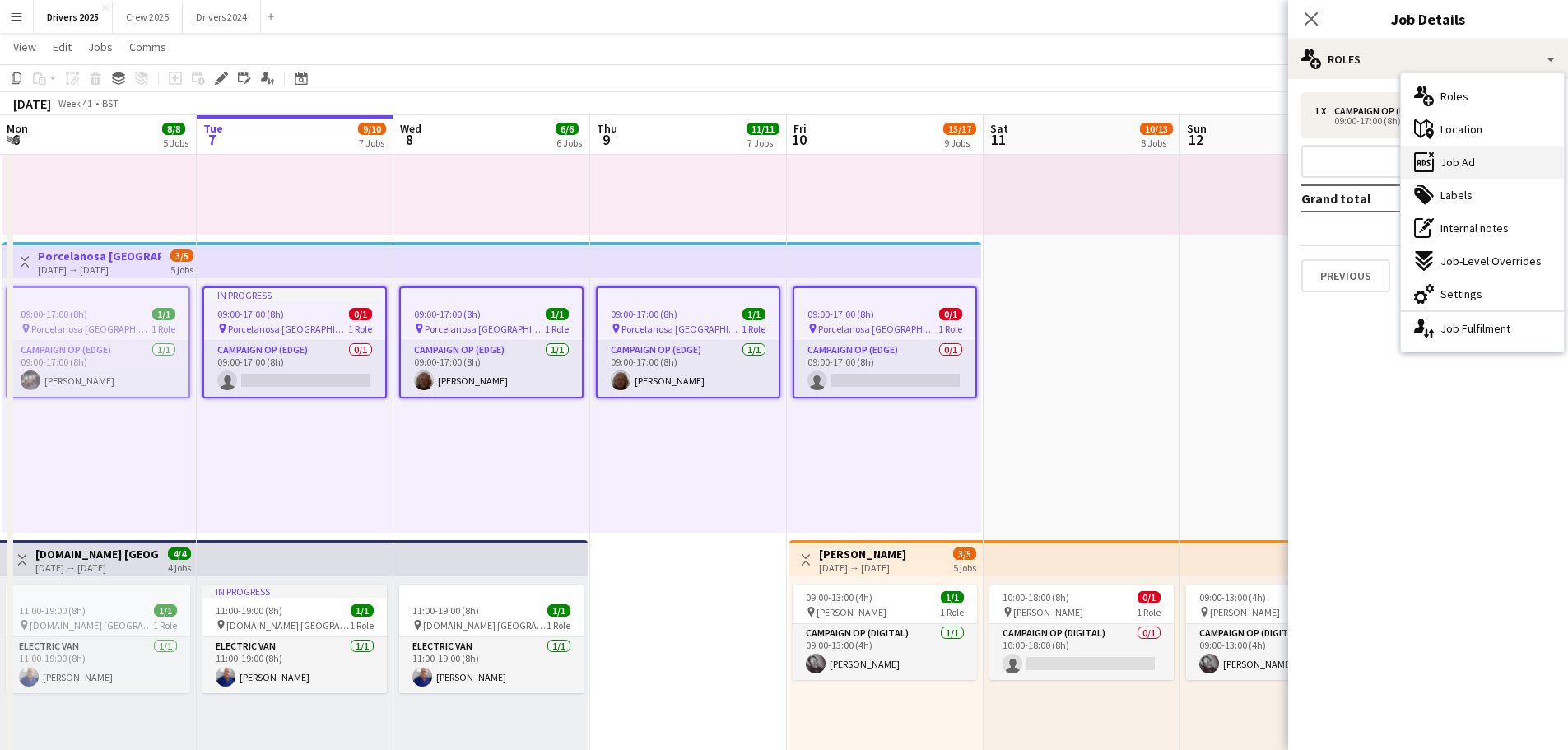
click at [1441, 160] on span "Job Ad" at bounding box center [1457, 162] width 35 height 15
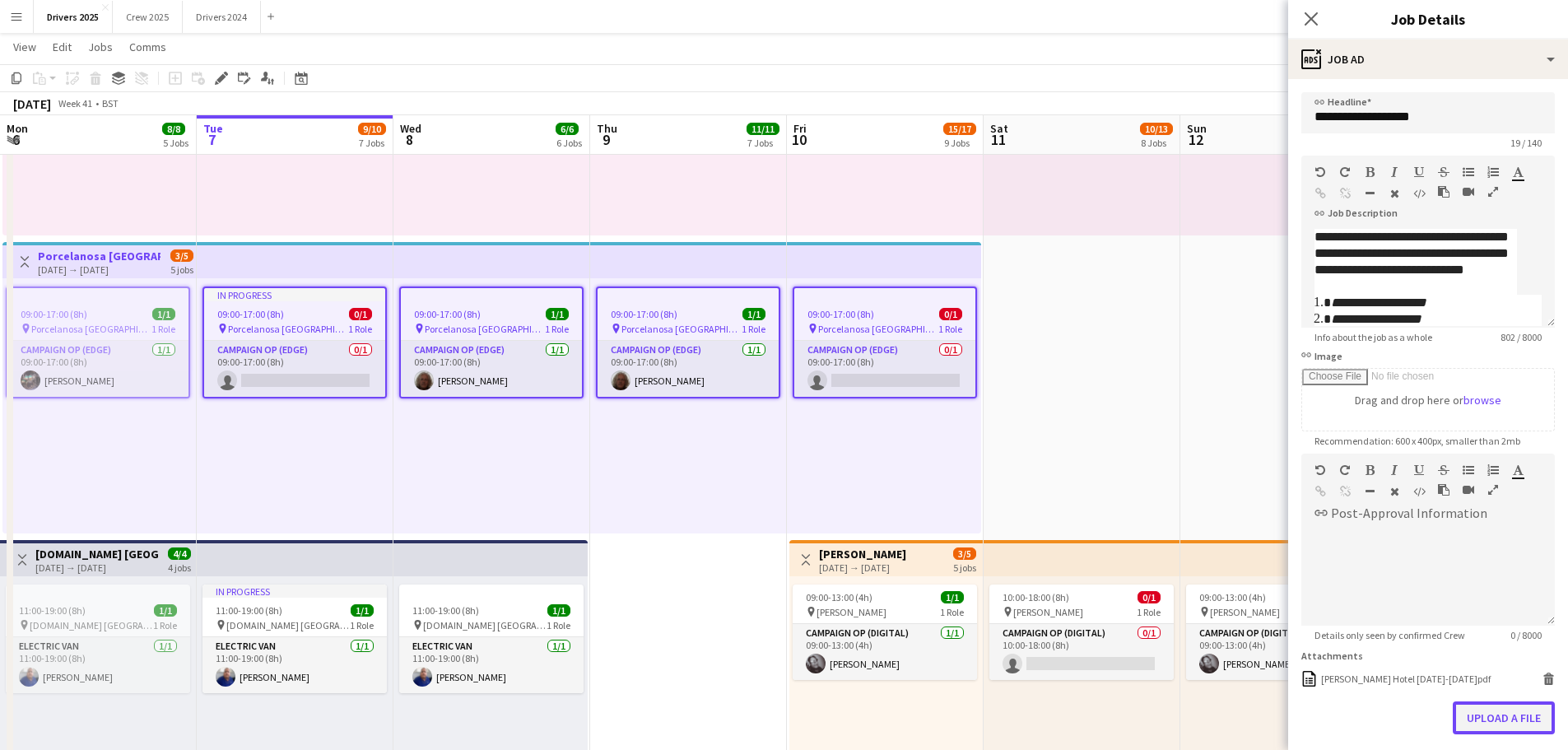
click at [1502, 717] on button "Upload a file" at bounding box center [1503, 717] width 102 height 33
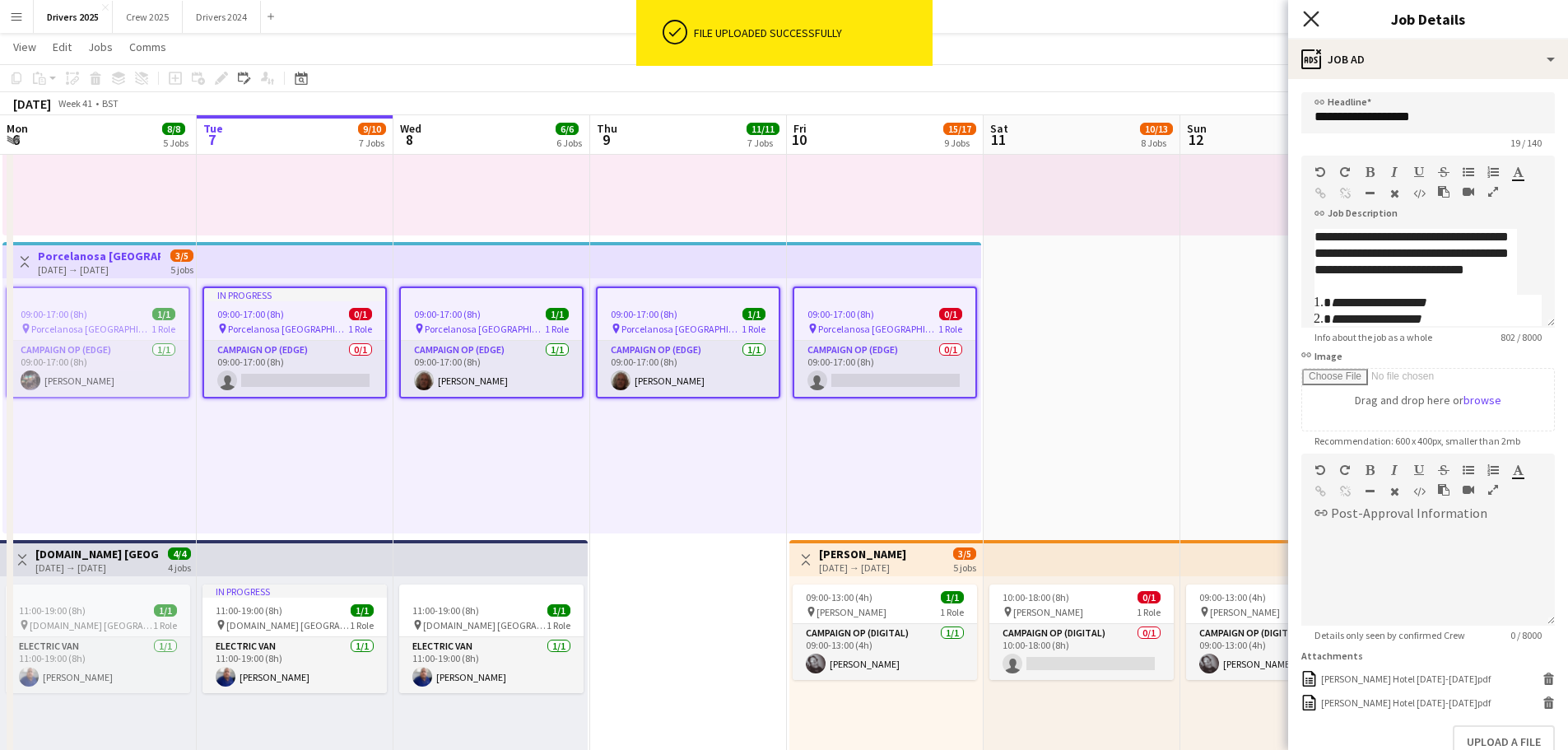
click at [1305, 13] on icon at bounding box center [1311, 19] width 16 height 16
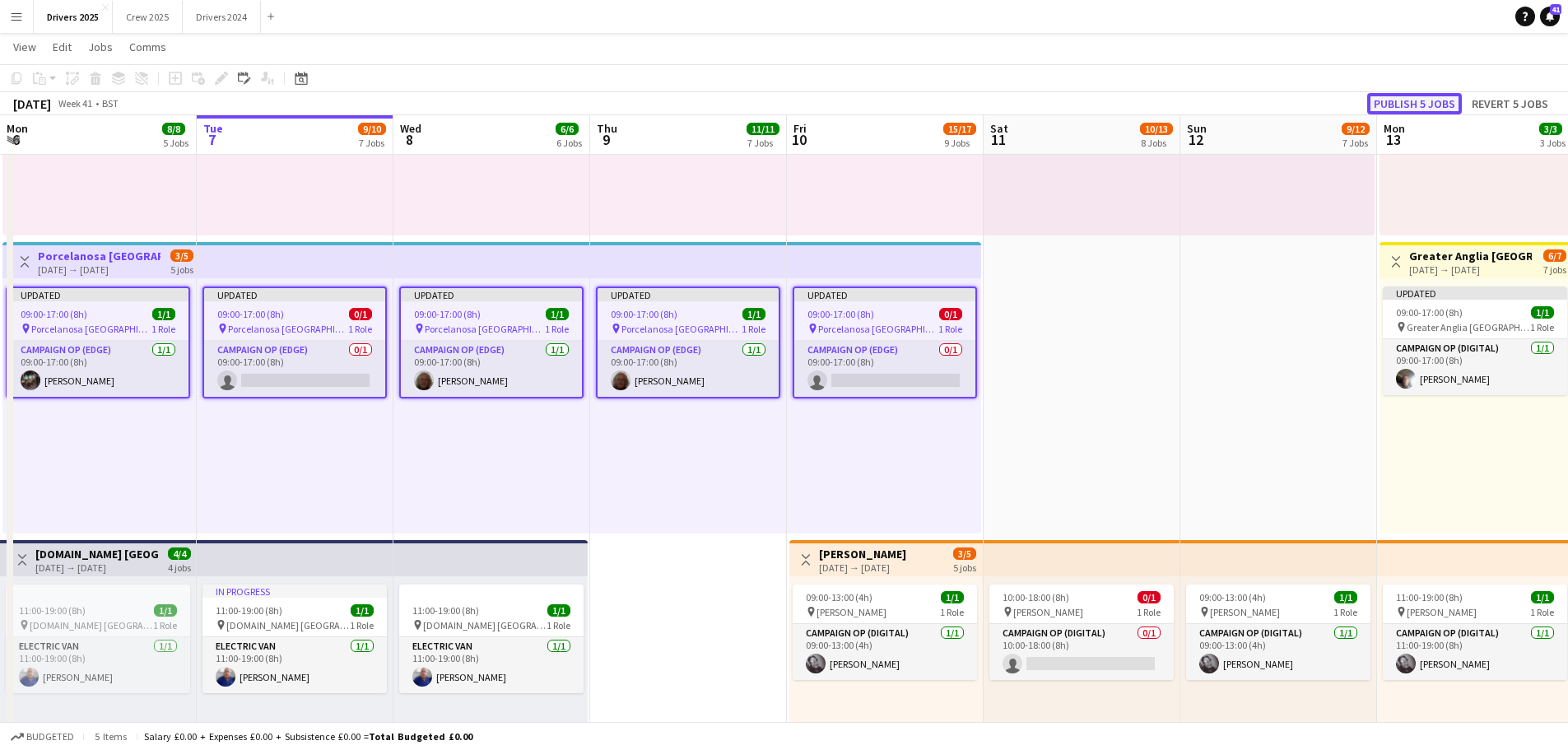
click at [1401, 106] on button "Publish 5 jobs" at bounding box center [1415, 104] width 95 height 22
